Goal: Task Accomplishment & Management: Use online tool/utility

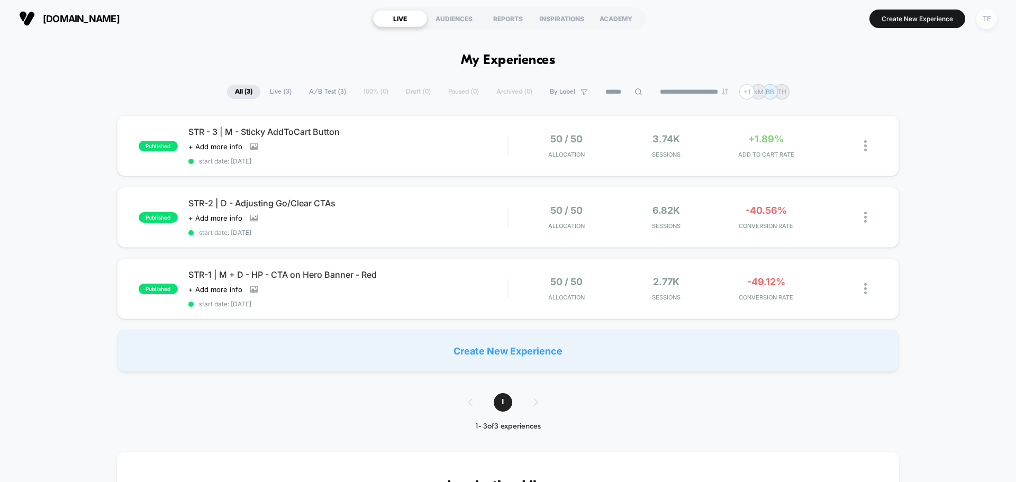
click at [993, 21] on div "TF" at bounding box center [986, 18] width 21 height 21
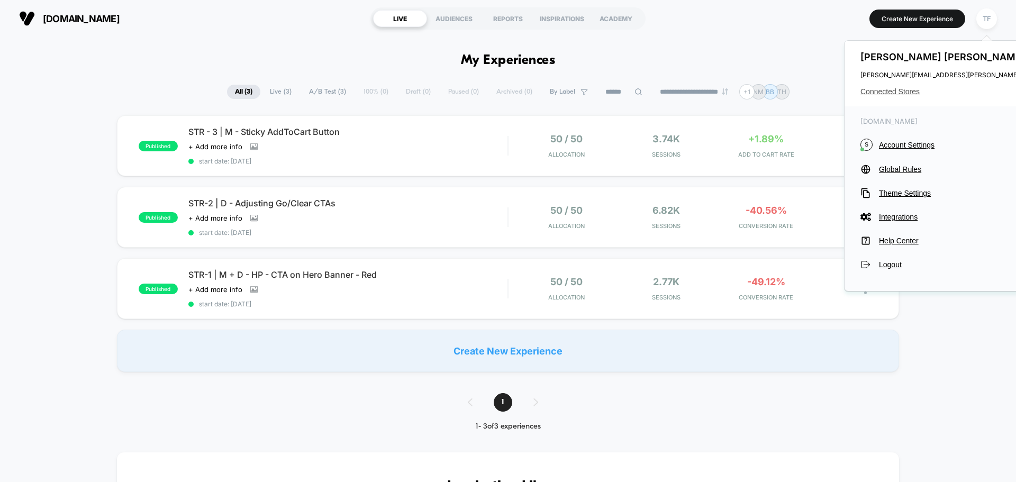
click at [895, 91] on span "Connected Stores" at bounding box center [965, 91] width 210 height 8
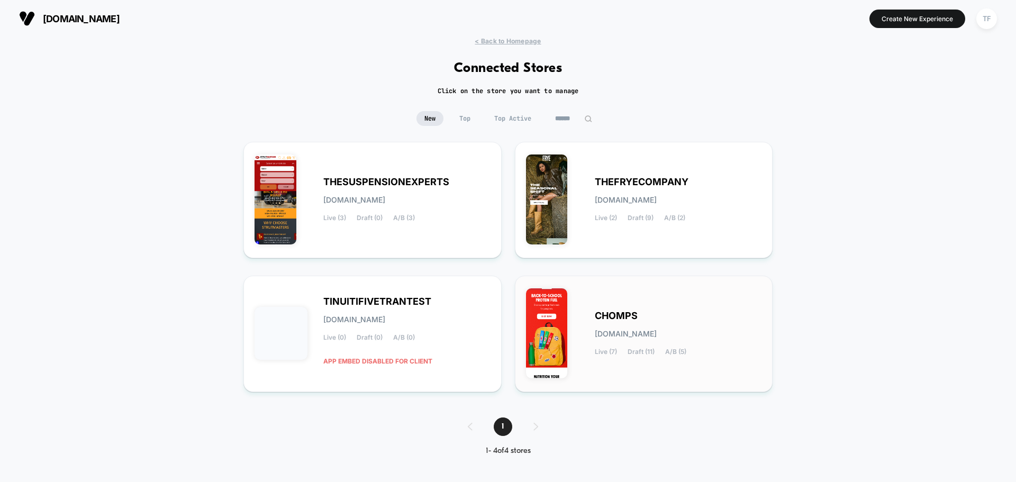
click at [673, 312] on div "CHOMPS chomps.myshopify.com Live (7) Draft (11) A/B (5)" at bounding box center [644, 334] width 236 height 94
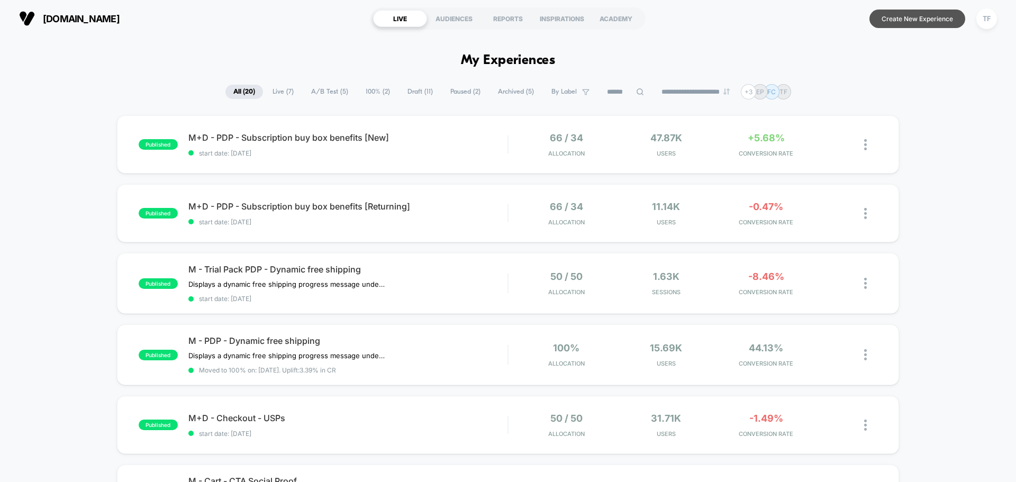
click at [910, 19] on button "Create New Experience" at bounding box center [917, 19] width 96 height 19
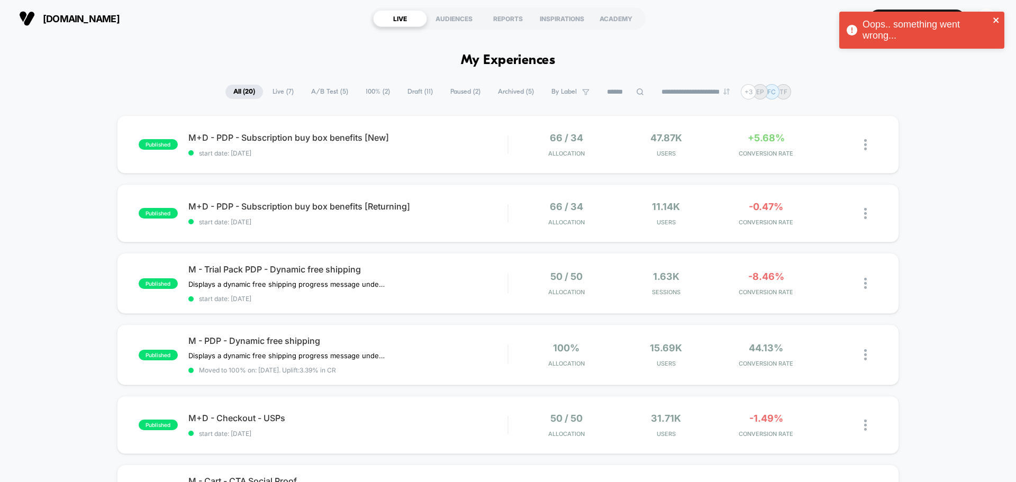
click at [996, 20] on icon "close" at bounding box center [995, 19] width 5 height 5
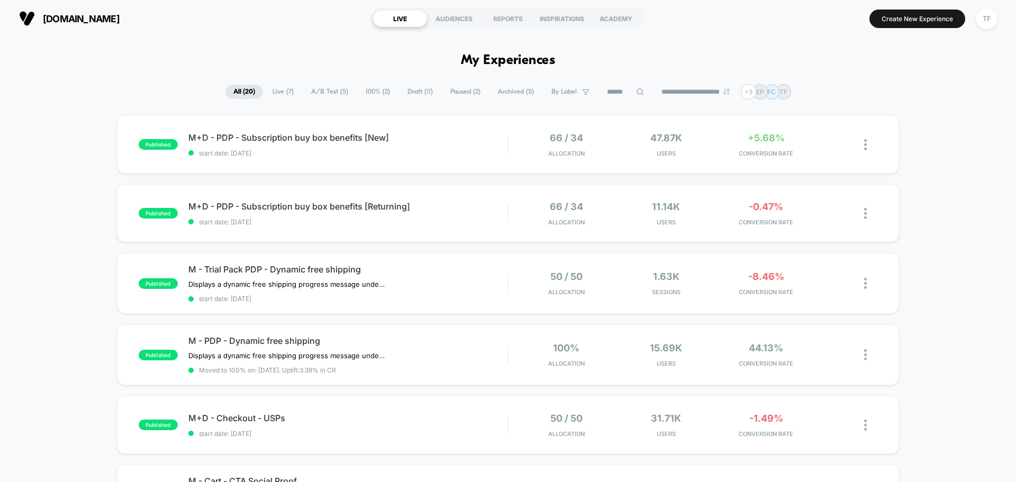
click at [906, 23] on button "Create New Experience" at bounding box center [917, 19] width 96 height 19
click at [914, 15] on button "Create New Experience" at bounding box center [917, 19] width 96 height 19
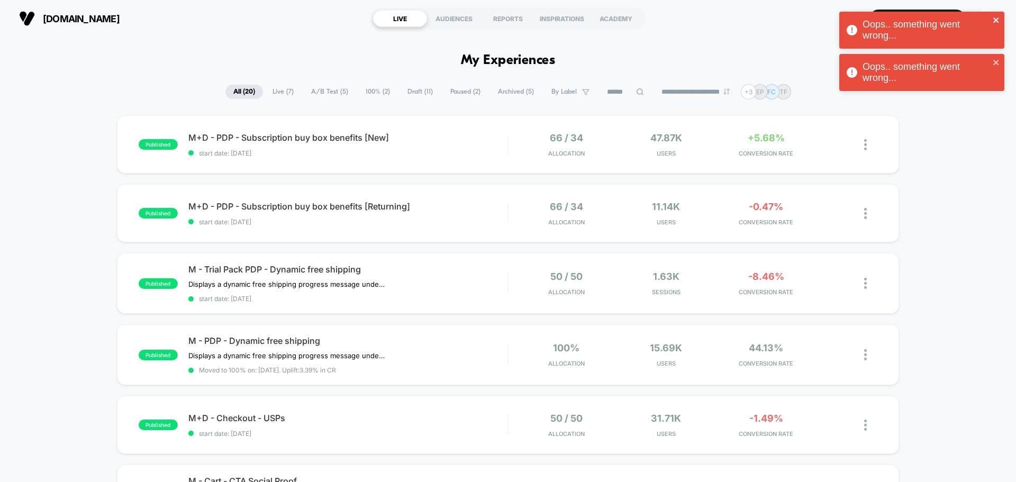
click at [995, 21] on icon "close" at bounding box center [995, 19] width 5 height 5
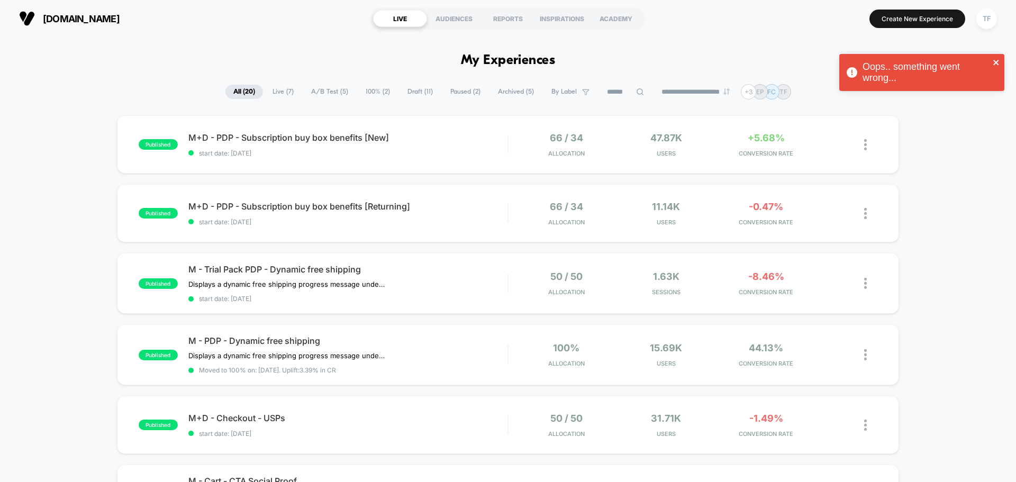
click at [996, 63] on icon "close" at bounding box center [996, 62] width 7 height 8
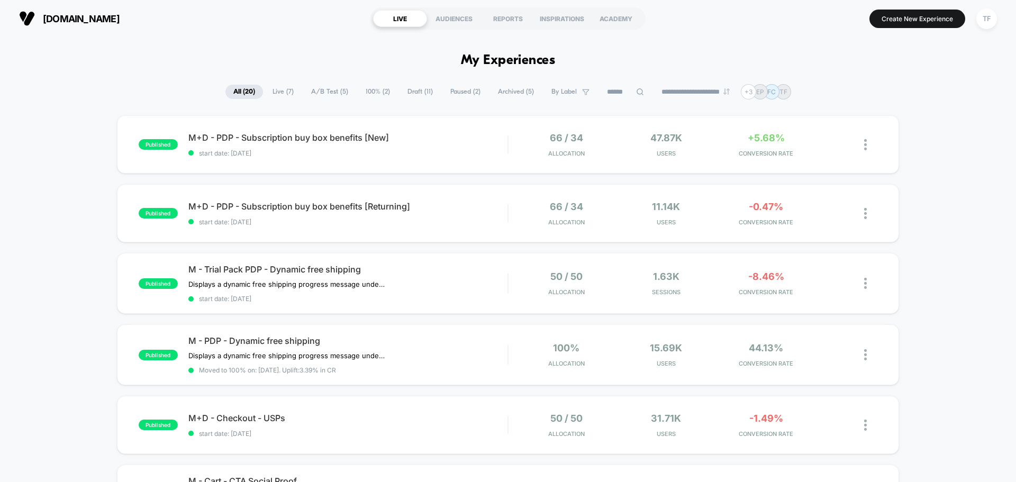
click at [986, 18] on div "Oops.. something went wrong..." at bounding box center [921, 33] width 169 height 47
click at [987, 19] on div "TF" at bounding box center [986, 18] width 21 height 21
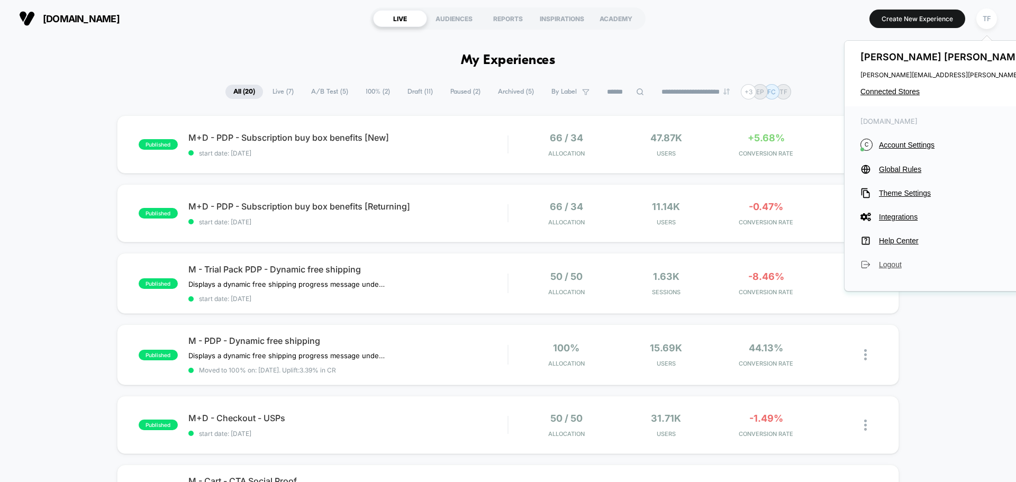
click at [885, 262] on span "Logout" at bounding box center [975, 264] width 192 height 8
